Goal: Transaction & Acquisition: Purchase product/service

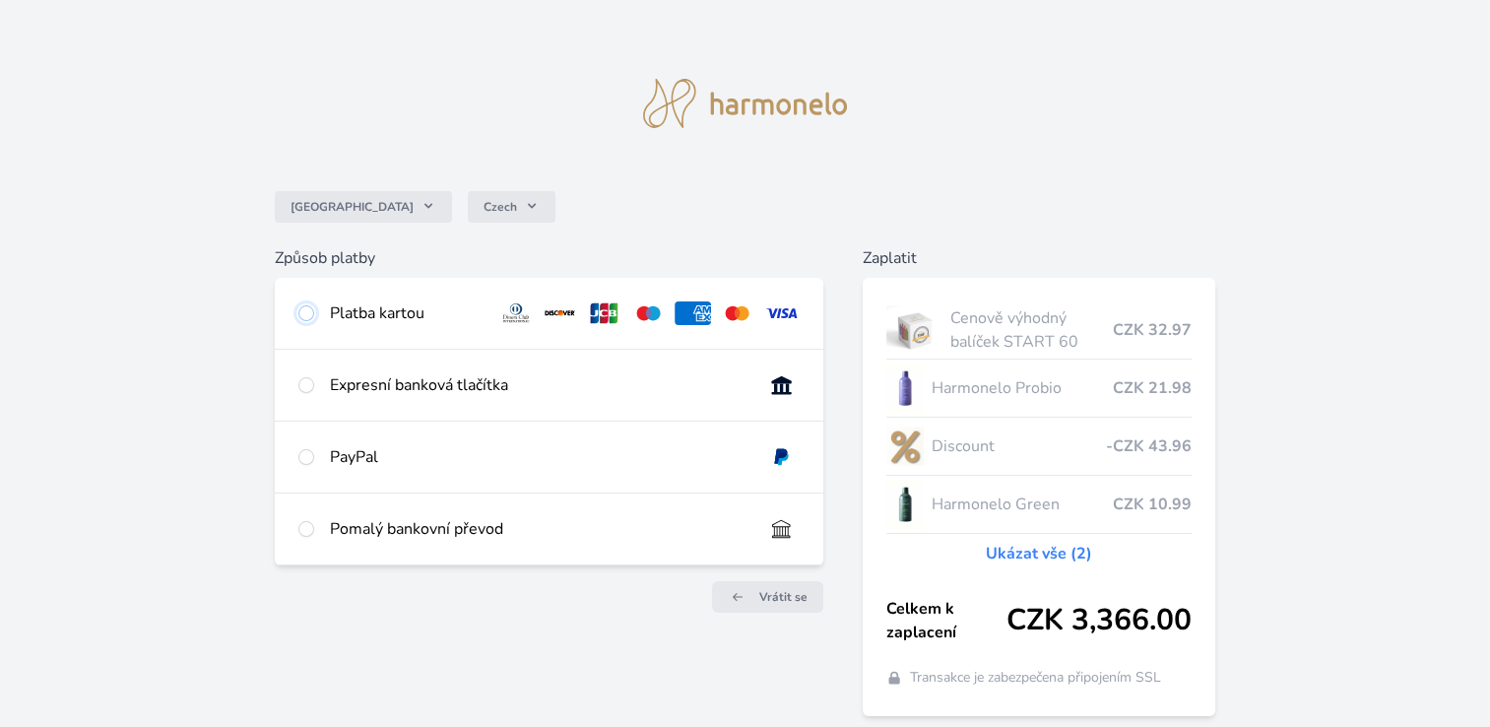
click at [303, 315] on input "radio" at bounding box center [306, 313] width 16 height 16
radio input "true"
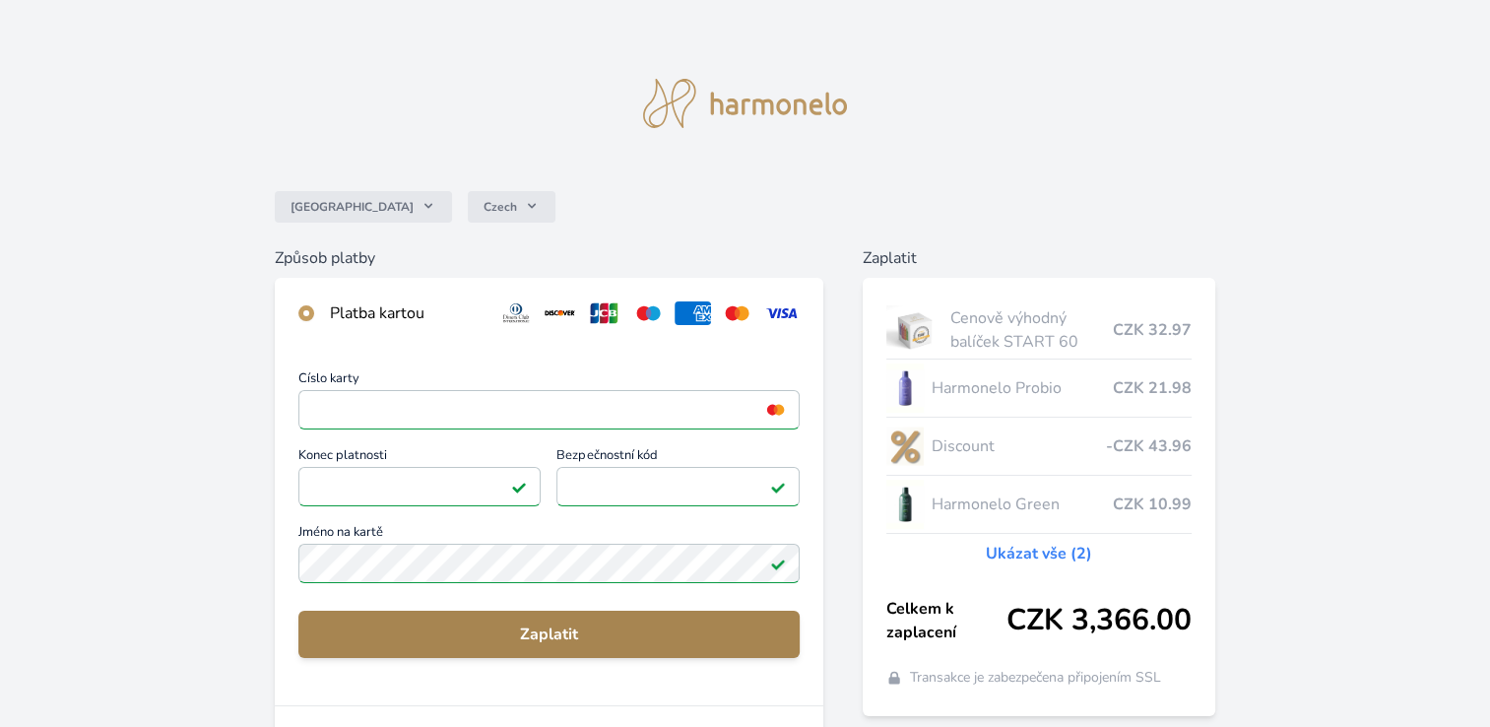
click at [565, 632] on span "Zaplatit" at bounding box center [549, 634] width 470 height 24
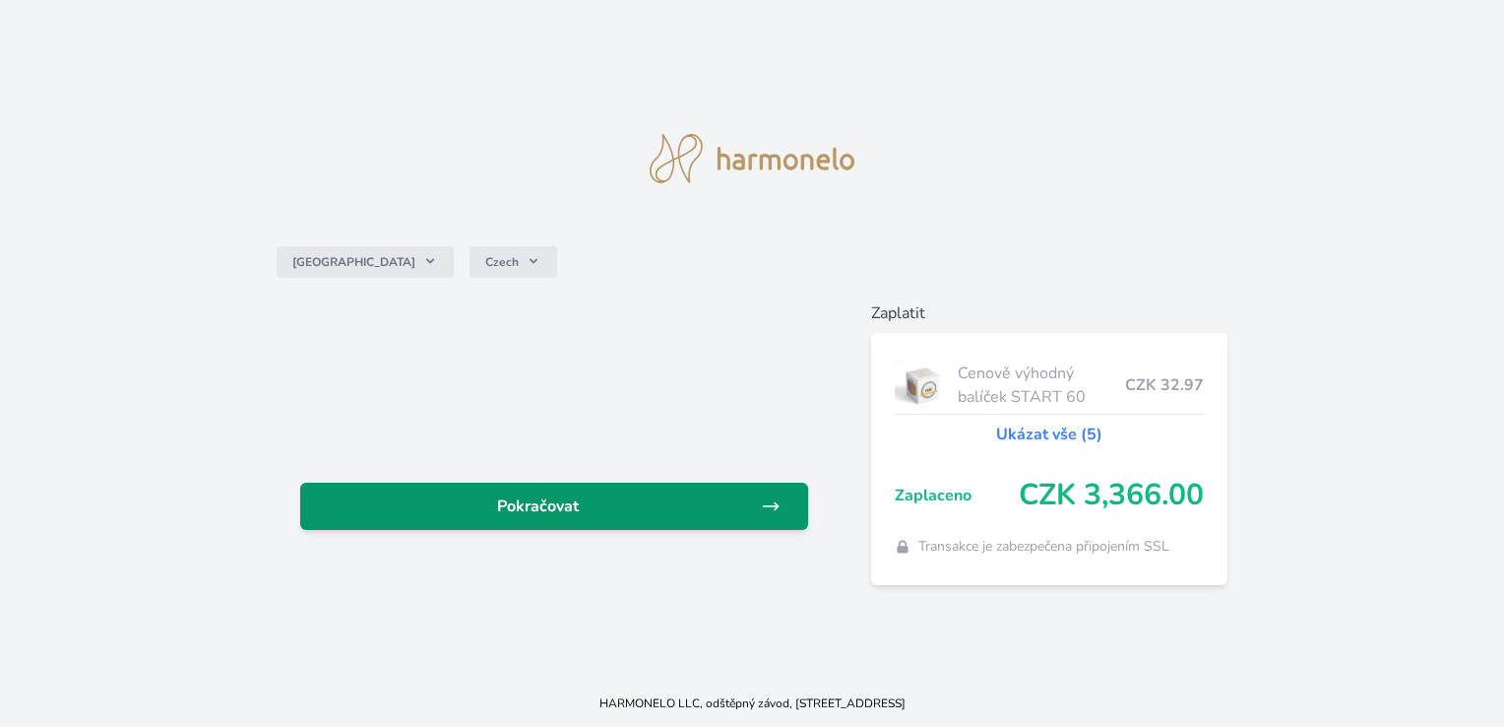
click at [568, 499] on span "Pokračovat" at bounding box center [538, 506] width 444 height 24
